Goal: Navigation & Orientation: Find specific page/section

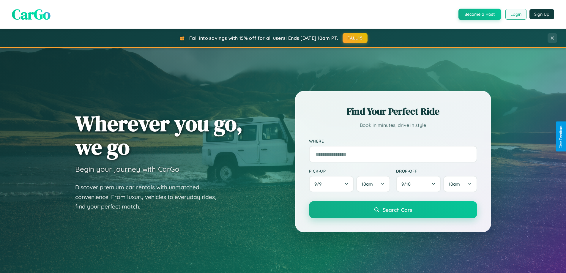
click at [515, 14] on button "Login" at bounding box center [515, 14] width 21 height 11
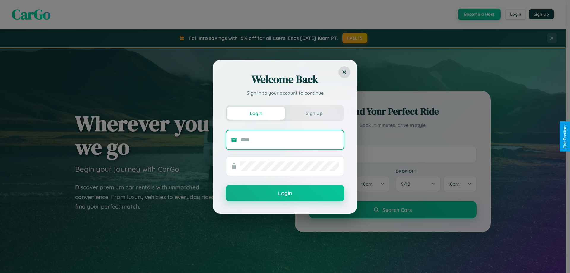
click at [290, 140] on input "text" at bounding box center [290, 140] width 99 height 10
type input "**********"
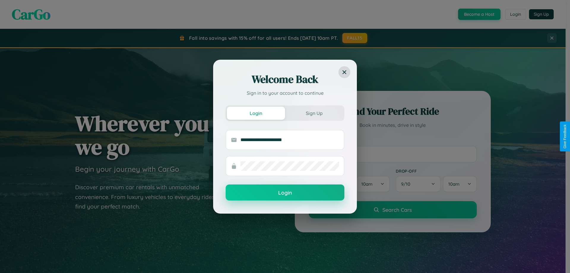
click at [285, 193] on button "Login" at bounding box center [285, 192] width 119 height 16
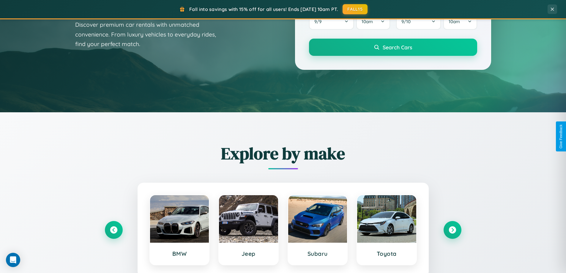
scroll to position [1143, 0]
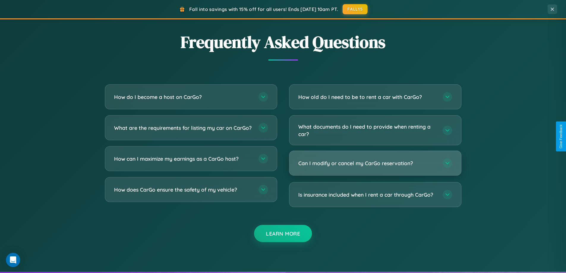
click at [375, 163] on h3 "Can I modify or cancel my CarGo reservation?" at bounding box center [367, 163] width 138 height 7
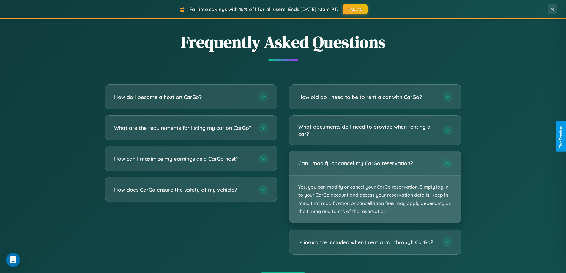
click at [375, 187] on p "Yes, you can modify or cancel your CarGo reservation. Simply log in to your Car…" at bounding box center [375, 199] width 172 height 47
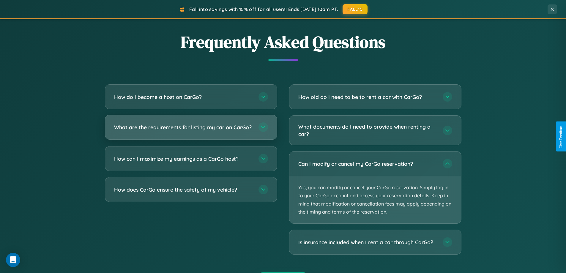
click at [191, 130] on h3 "What are the requirements for listing my car on CarGo?" at bounding box center [183, 127] width 138 height 7
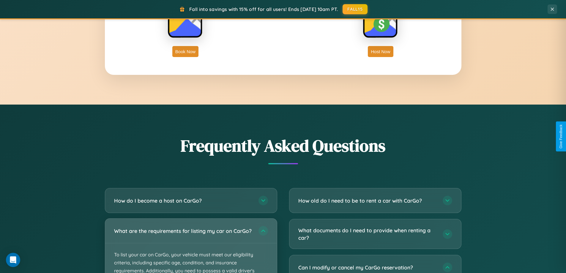
scroll to position [256, 0]
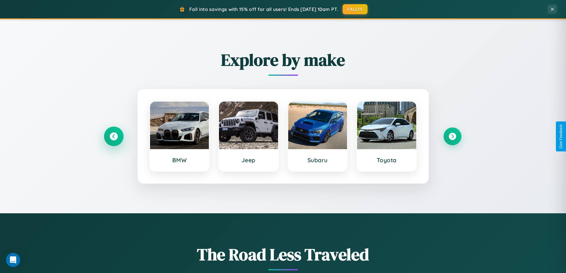
click at [113, 136] on icon at bounding box center [114, 136] width 8 height 8
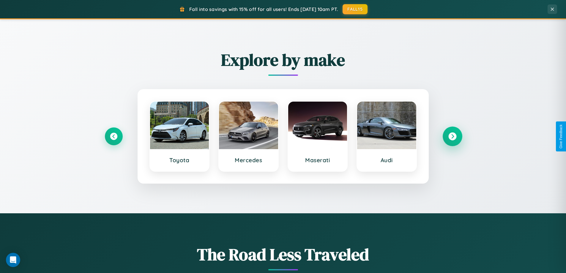
click at [452, 136] on icon at bounding box center [452, 136] width 8 height 8
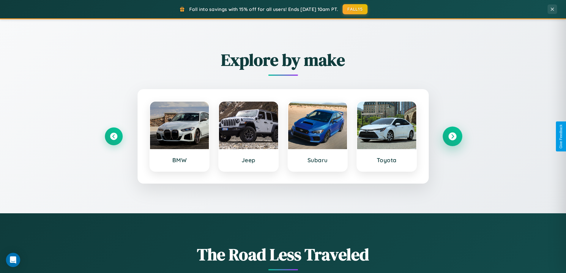
click at [452, 136] on icon at bounding box center [452, 136] width 8 height 8
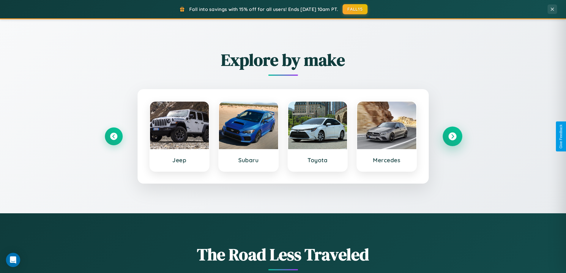
click at [452, 136] on icon at bounding box center [452, 136] width 8 height 8
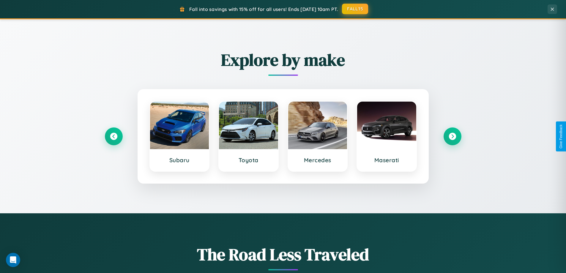
click at [355, 9] on button "FALL15" at bounding box center [355, 9] width 26 height 11
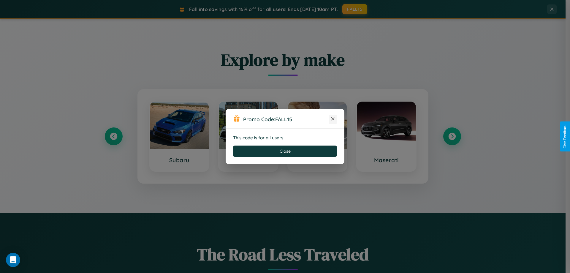
click at [333, 119] on icon at bounding box center [333, 119] width 6 height 6
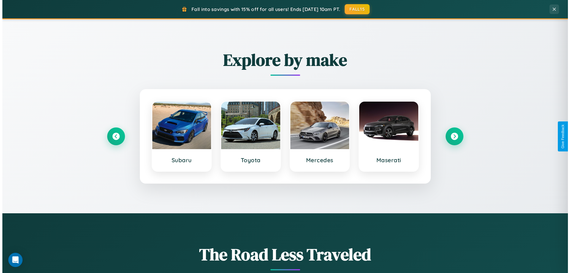
scroll to position [0, 0]
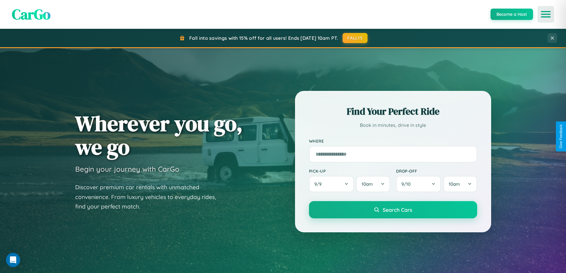
click at [546, 14] on icon "Open menu" at bounding box center [546, 14] width 9 height 5
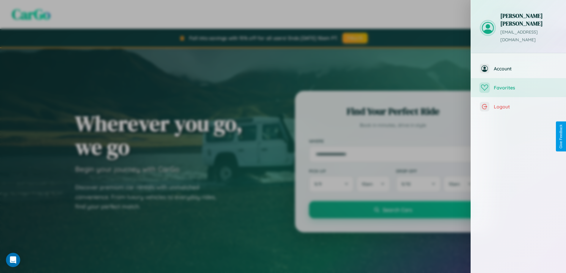
click at [518, 85] on span "Favorites" at bounding box center [525, 88] width 63 height 6
